Goal: Task Accomplishment & Management: Manage account settings

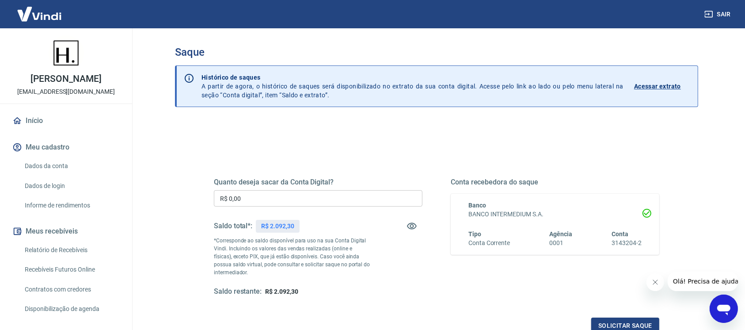
click at [315, 204] on input "R$ 0,00" at bounding box center [318, 198] width 209 height 16
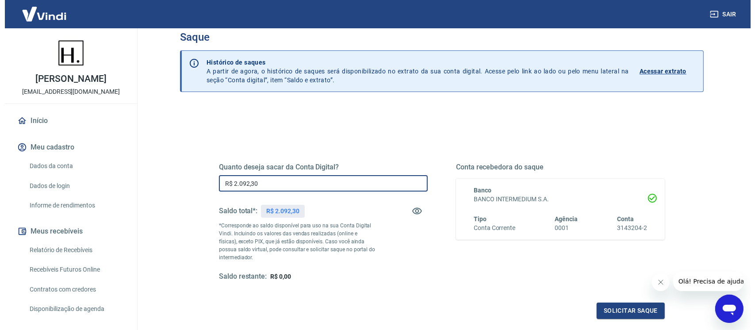
scroll to position [59, 0]
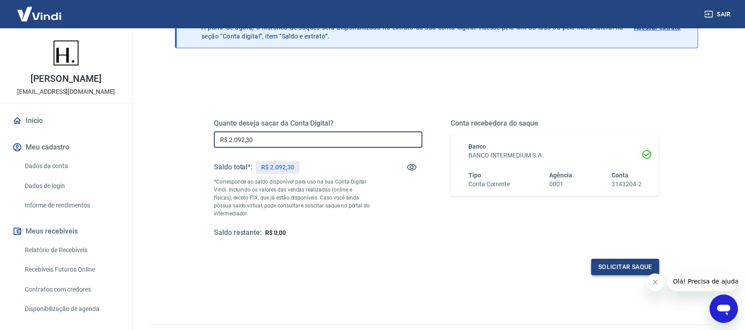
type input "R$ 2.092,30"
click at [598, 268] on button "Solicitar saque" at bounding box center [626, 267] width 68 height 16
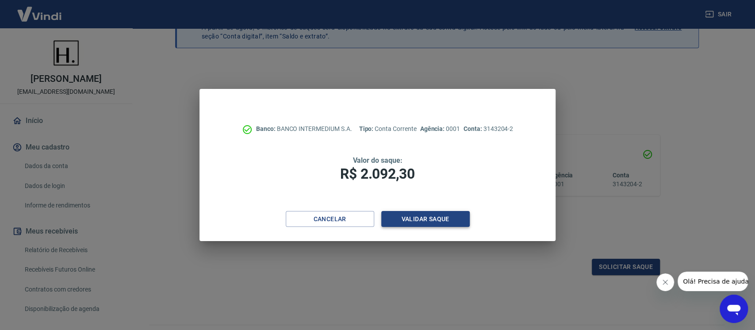
click at [436, 218] on button "Validar saque" at bounding box center [425, 219] width 88 height 16
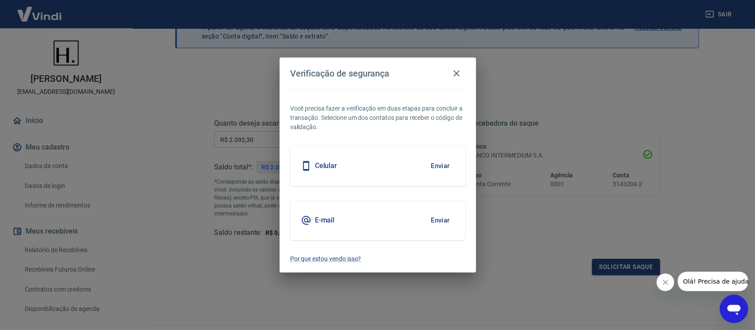
drag, startPoint x: 443, startPoint y: 155, endPoint x: 443, endPoint y: 166, distance: 11.5
click at [443, 160] on div "Celular Enviar" at bounding box center [377, 166] width 175 height 40
click at [443, 168] on button "Enviar" at bounding box center [440, 166] width 29 height 19
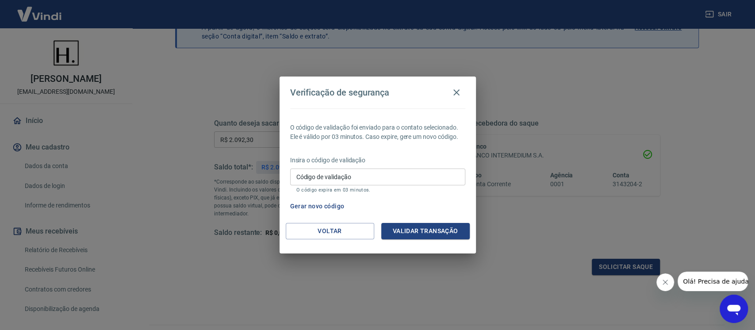
click at [323, 203] on button "Gerar novo código" at bounding box center [316, 206] width 61 height 16
click at [331, 229] on button "Voltar" at bounding box center [330, 231] width 88 height 16
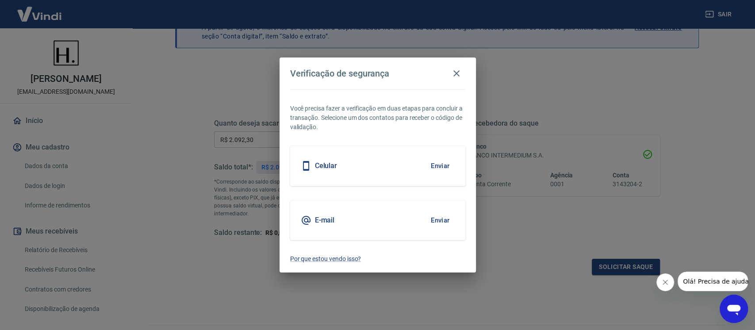
click at [443, 213] on button "Enviar" at bounding box center [440, 220] width 29 height 19
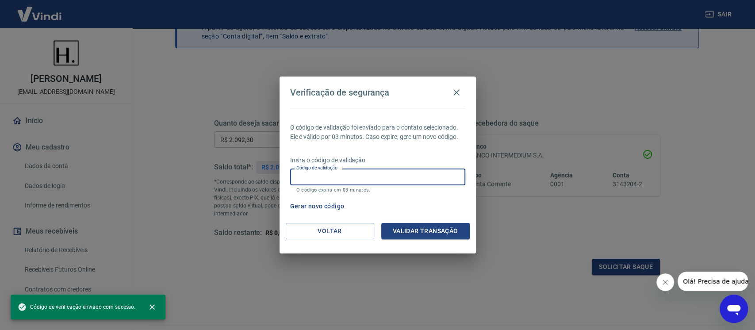
click at [418, 176] on input "Código de validação" at bounding box center [377, 176] width 175 height 16
paste input "488004"
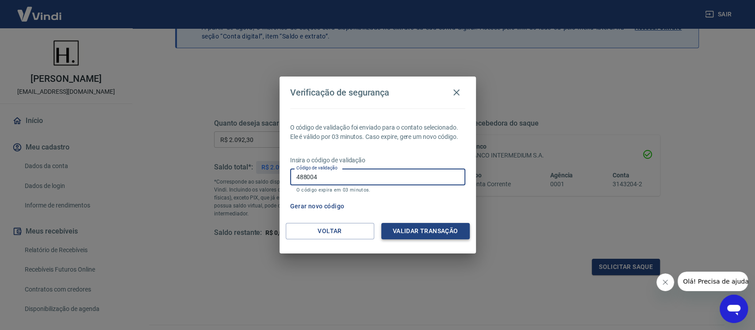
type input "488004"
click at [435, 231] on button "Validar transação" at bounding box center [425, 231] width 88 height 16
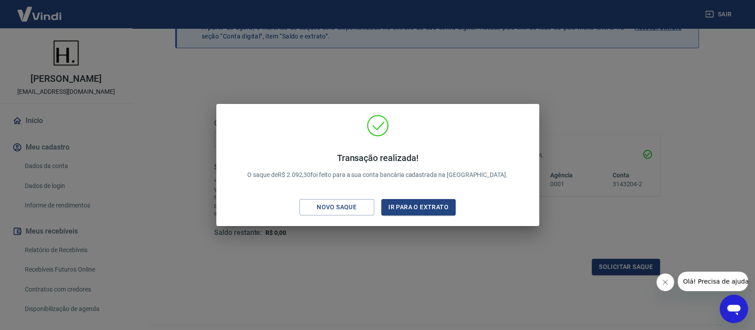
click at [717, 58] on div "Transação realizada! O saque de R$ 2.092,30 foi feito para a sua conta bancária…" at bounding box center [377, 165] width 755 height 330
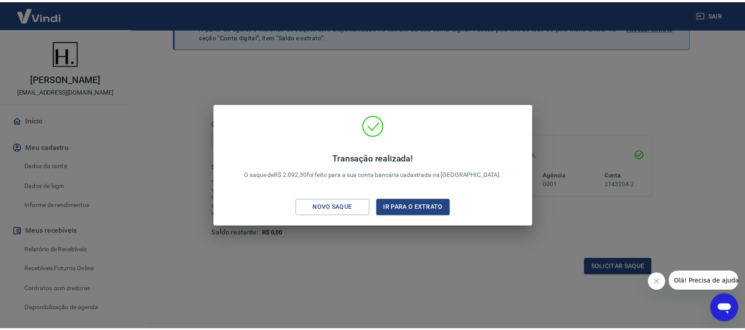
scroll to position [86, 0]
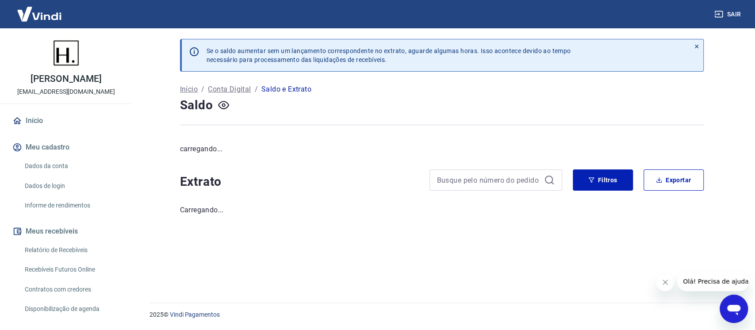
click at [723, 12] on button "Sair" at bounding box center [728, 14] width 32 height 16
